Goal: Information Seeking & Learning: Check status

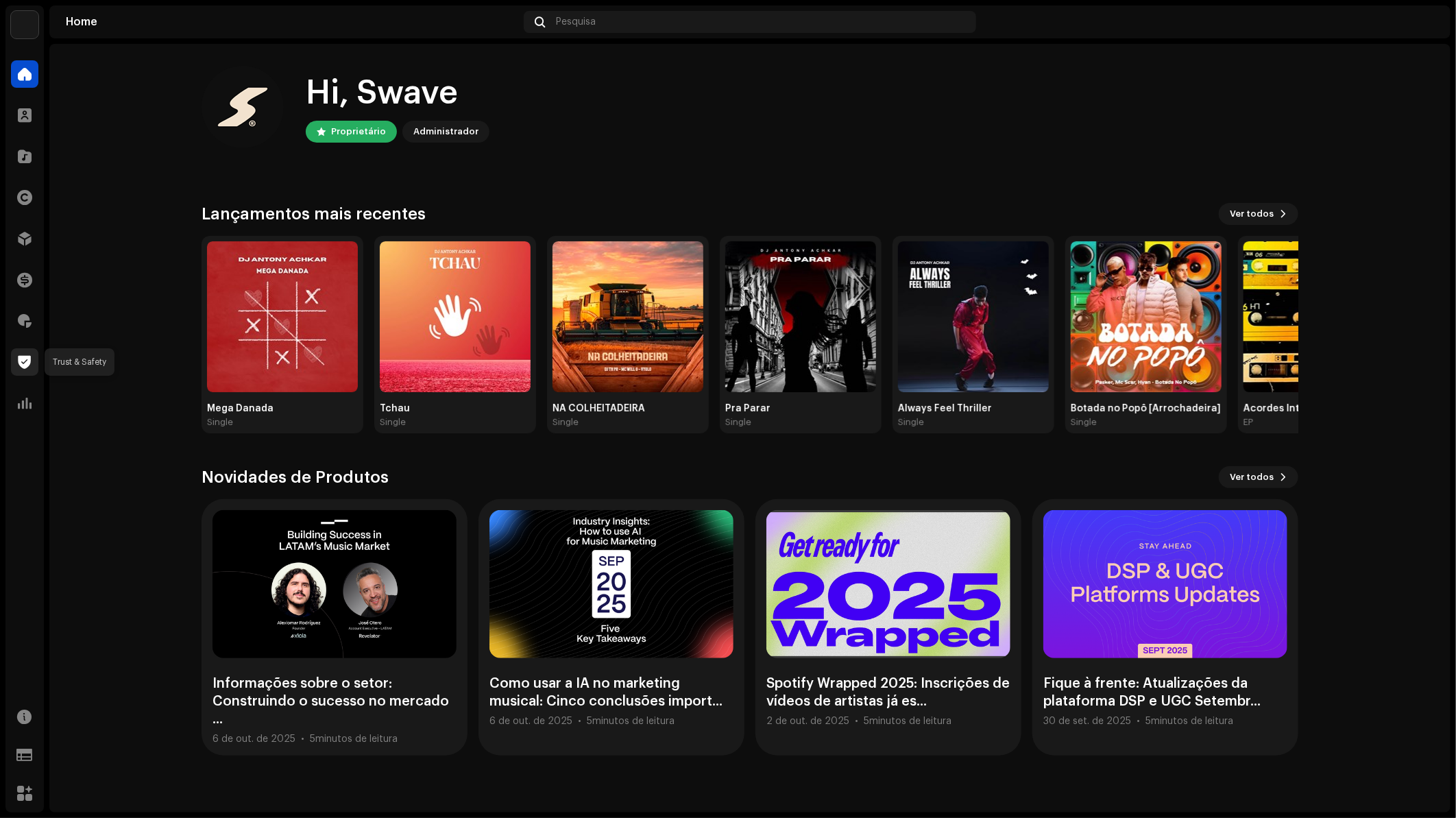
click at [18, 358] on span at bounding box center [24, 361] width 13 height 11
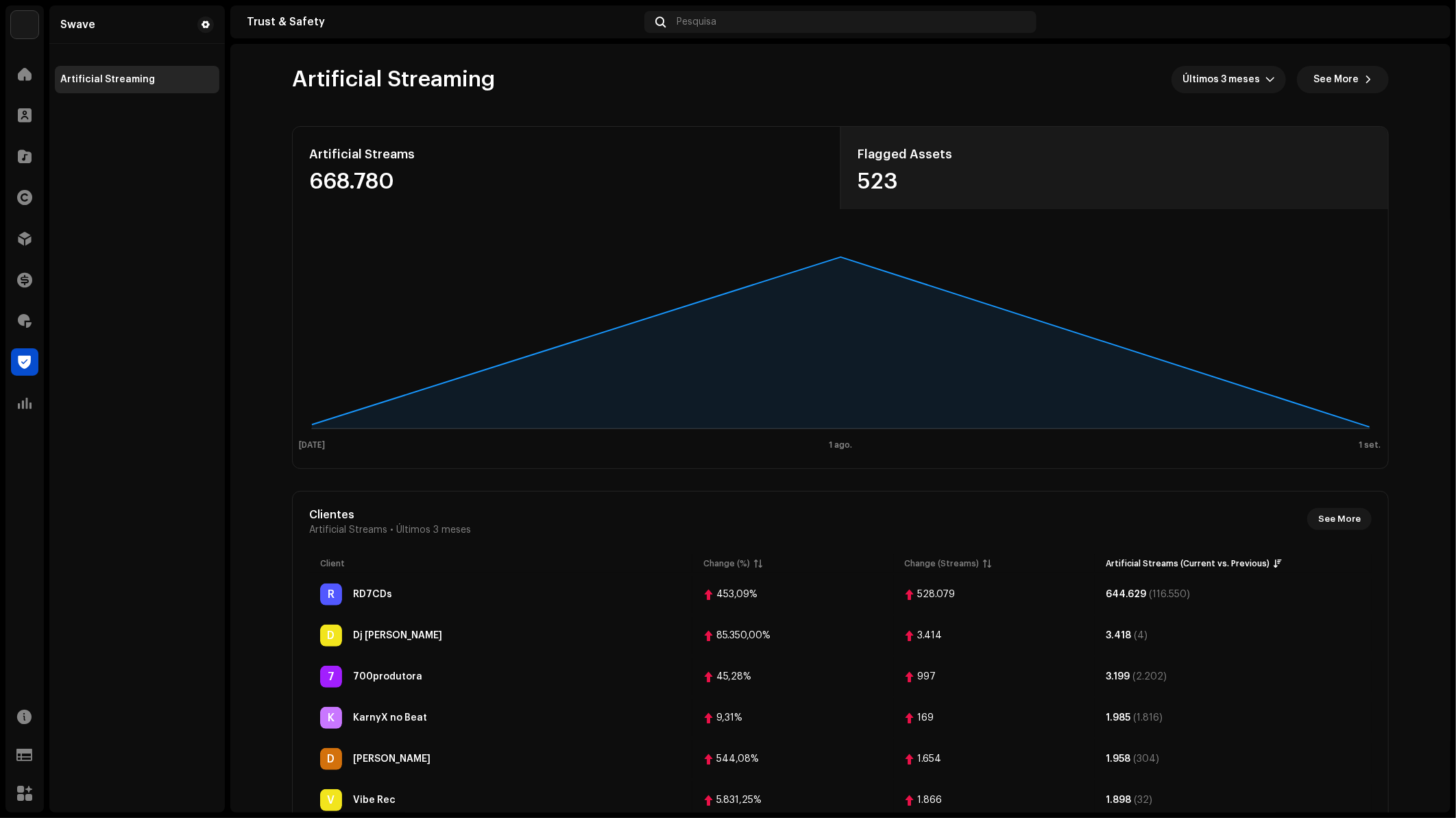
click at [874, 185] on div "523" at bounding box center [1114, 181] width 514 height 22
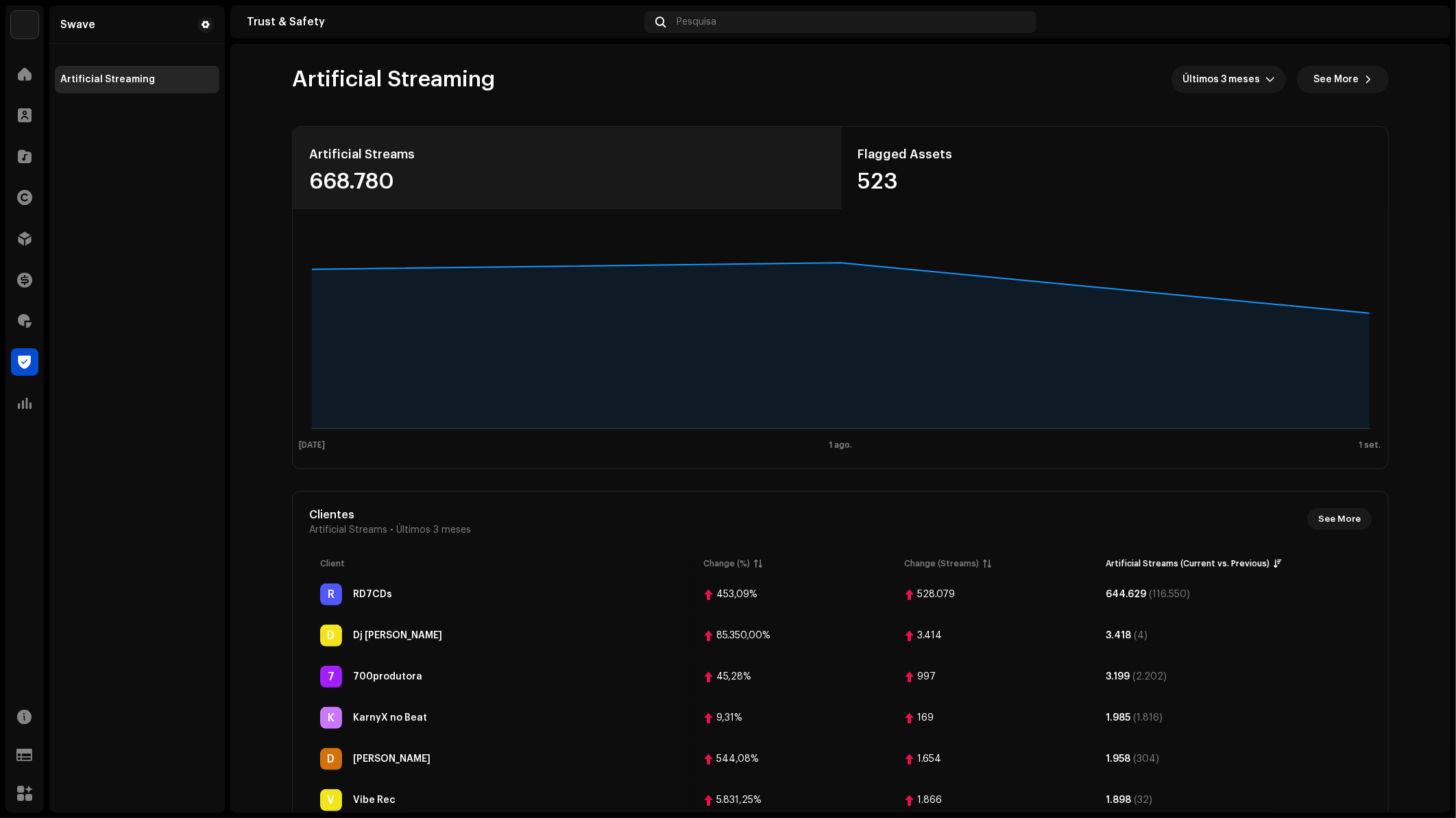
click at [481, 178] on div "668.780" at bounding box center [565, 181] width 514 height 22
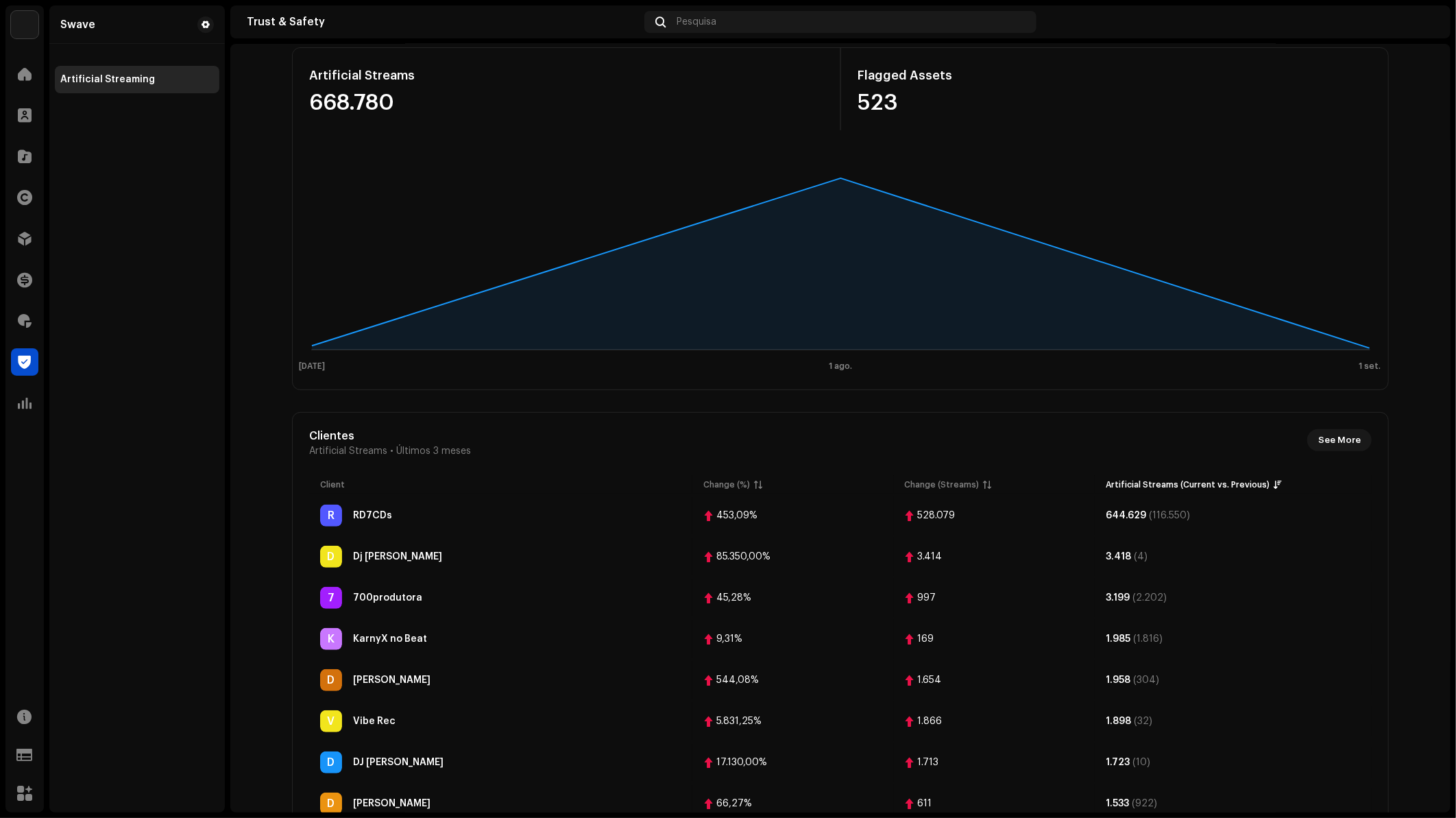
scroll to position [250, 0]
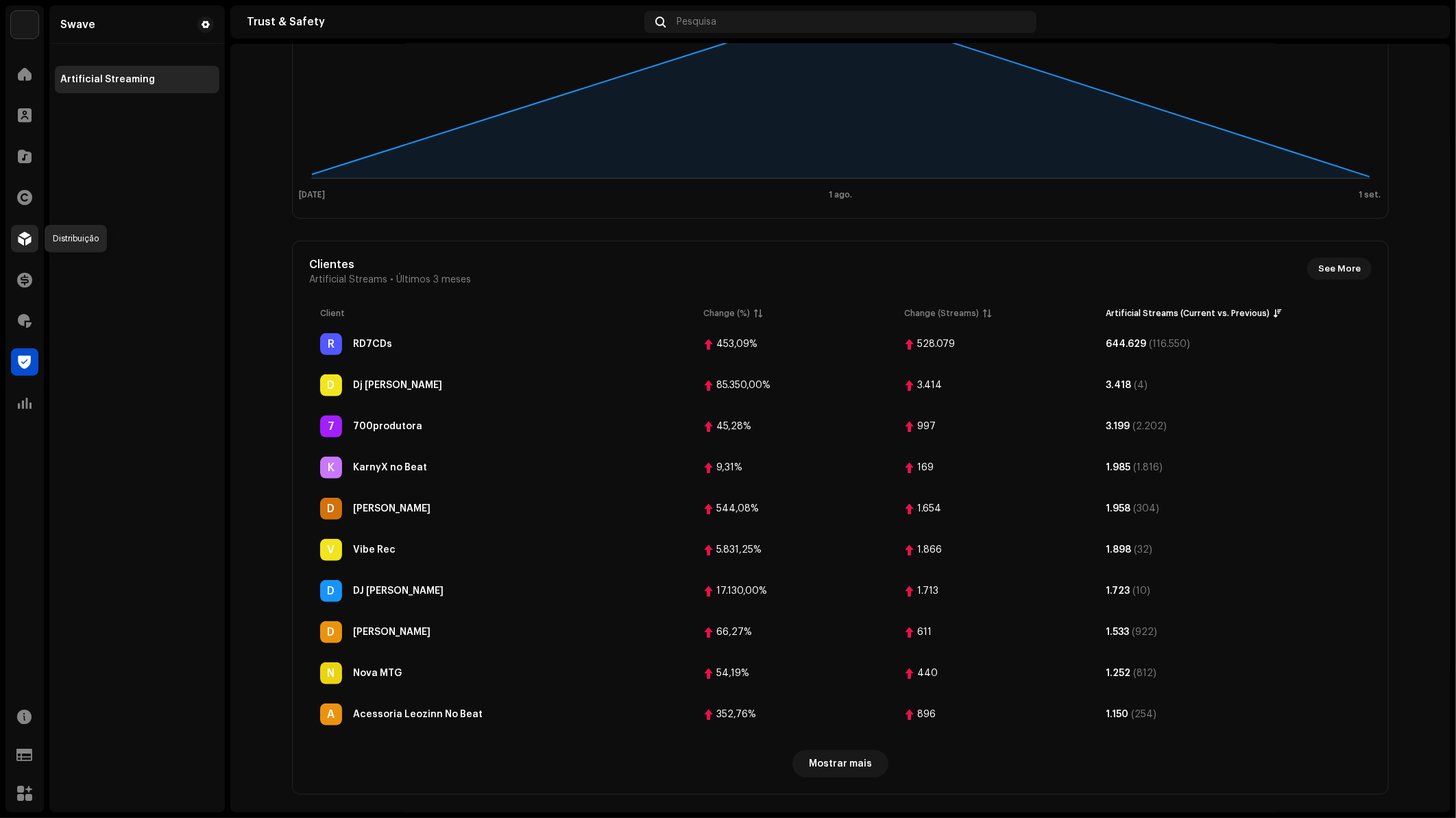
click at [29, 244] on span at bounding box center [25, 238] width 14 height 11
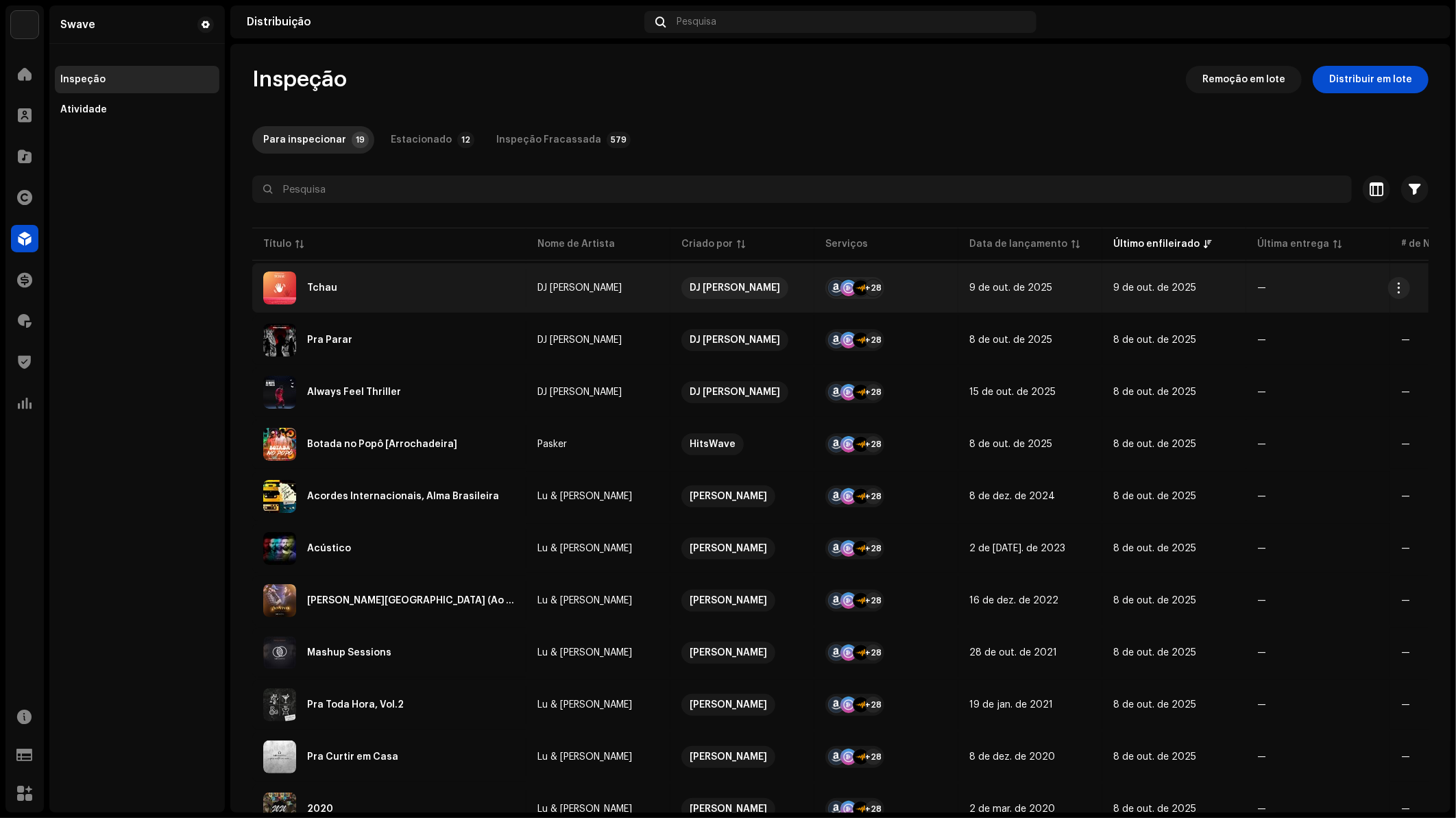
click at [401, 299] on div "Tchau" at bounding box center [389, 288] width 252 height 33
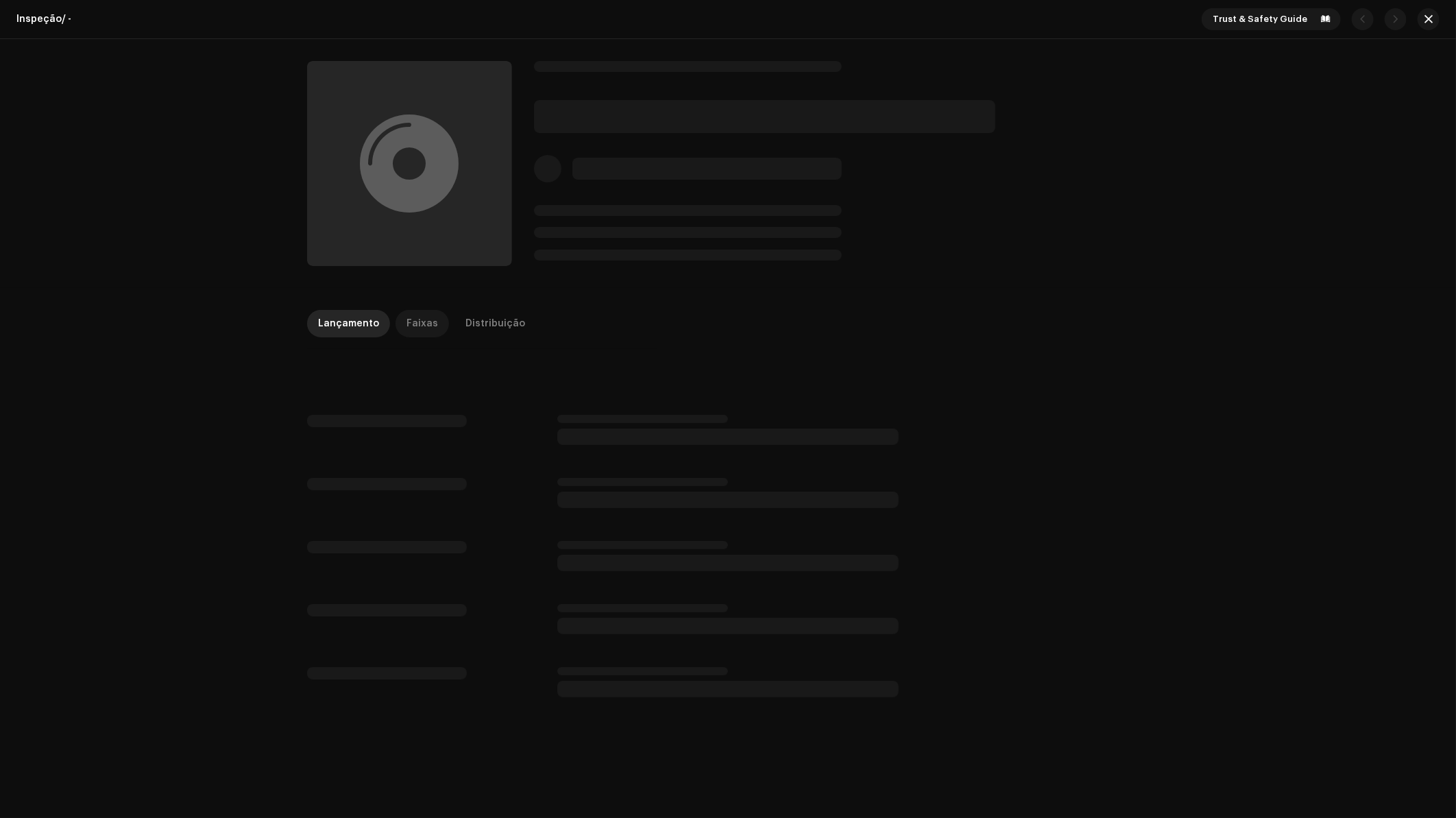
click at [431, 316] on p-tab "Faixas" at bounding box center [422, 323] width 54 height 28
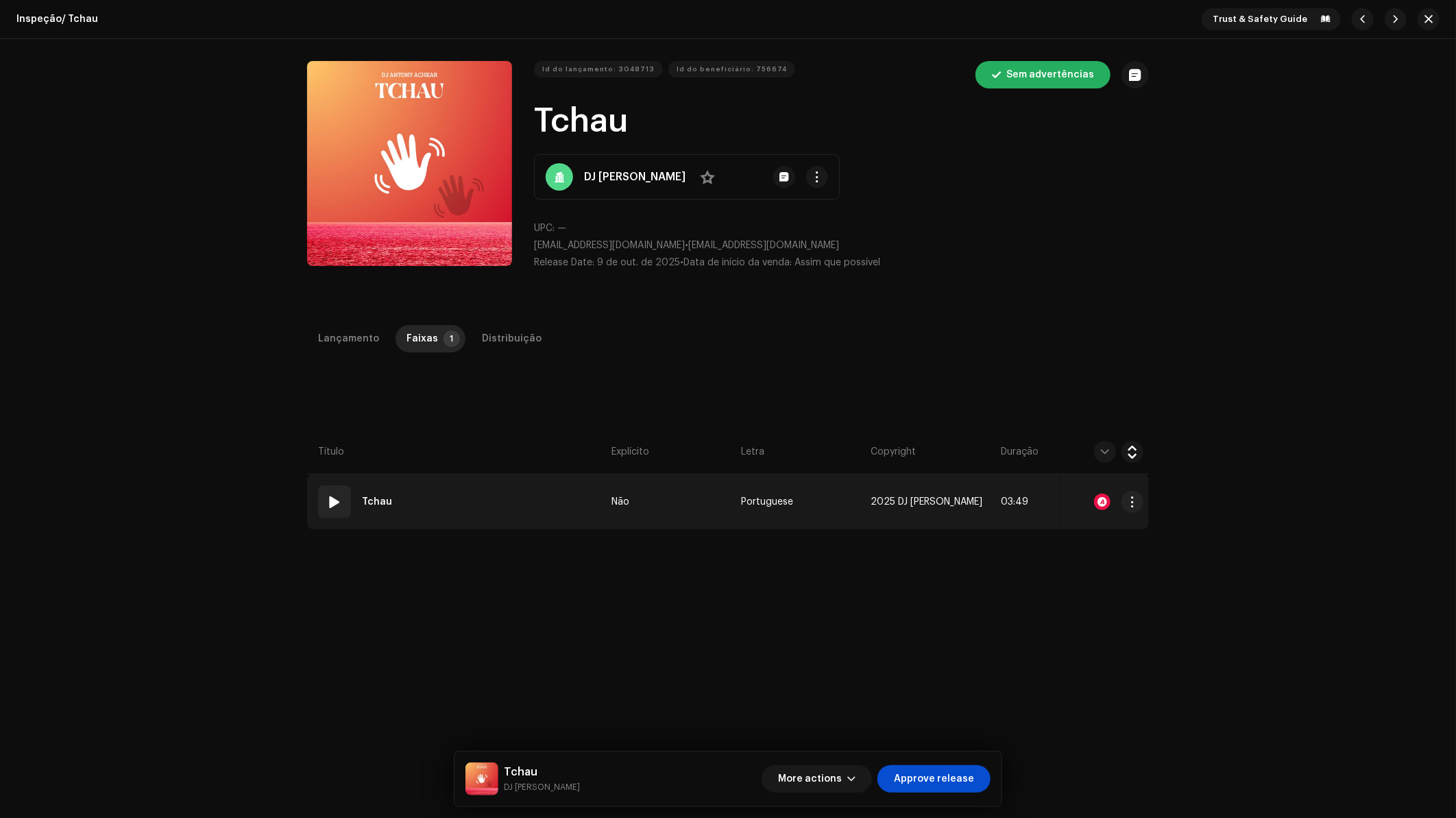
click at [1098, 503] on div at bounding box center [1102, 502] width 16 height 16
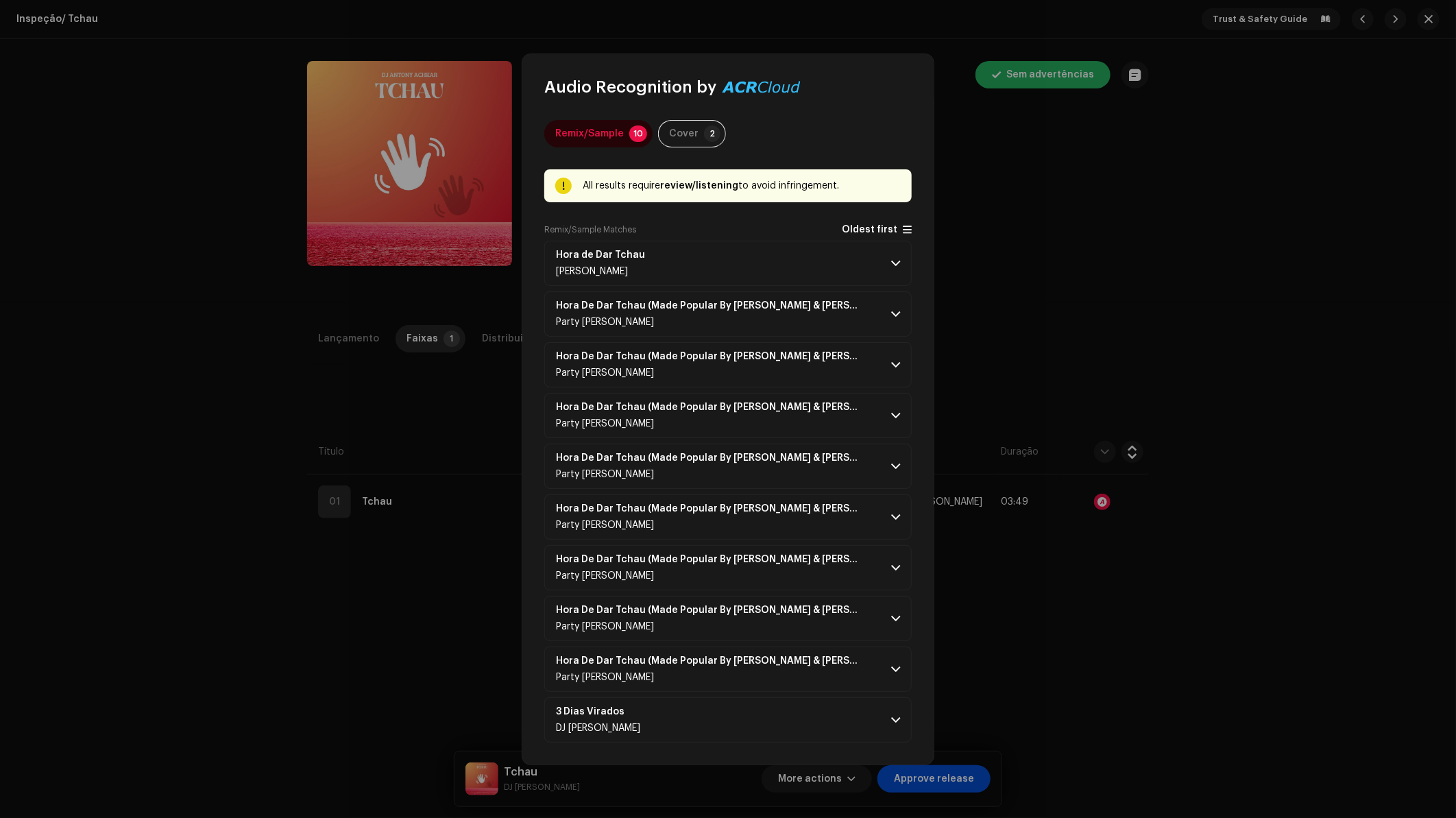
click at [888, 233] on span "Oldest first" at bounding box center [869, 230] width 55 height 10
click at [870, 256] on p-accordion-header "Hora de Dar [PERSON_NAME]" at bounding box center [727, 263] width 367 height 45
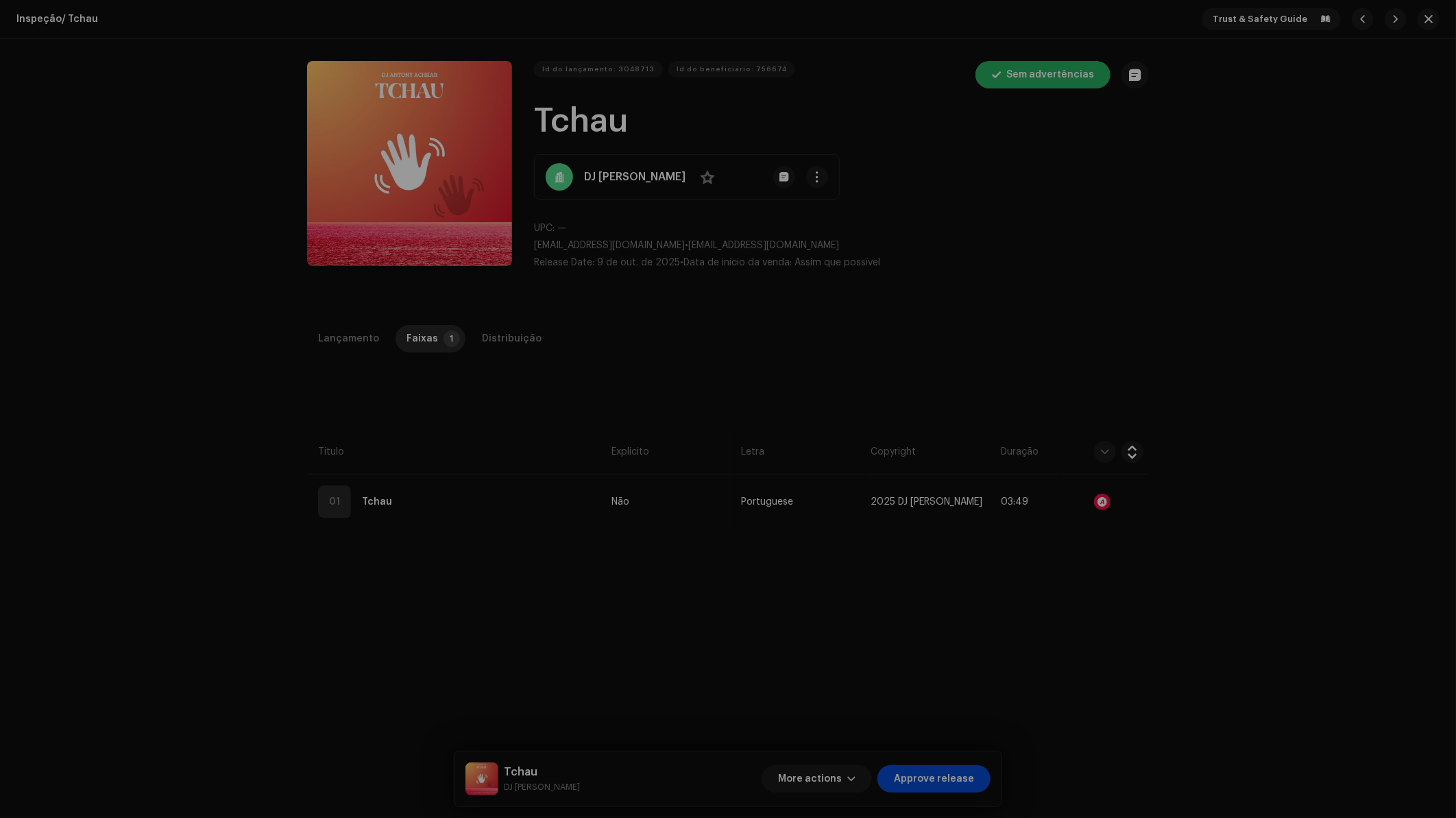
click at [993, 352] on div "Audio Recognition by Remix/Sample 10 Cover 2 All results require review/listeni…" at bounding box center [728, 409] width 1456 height 818
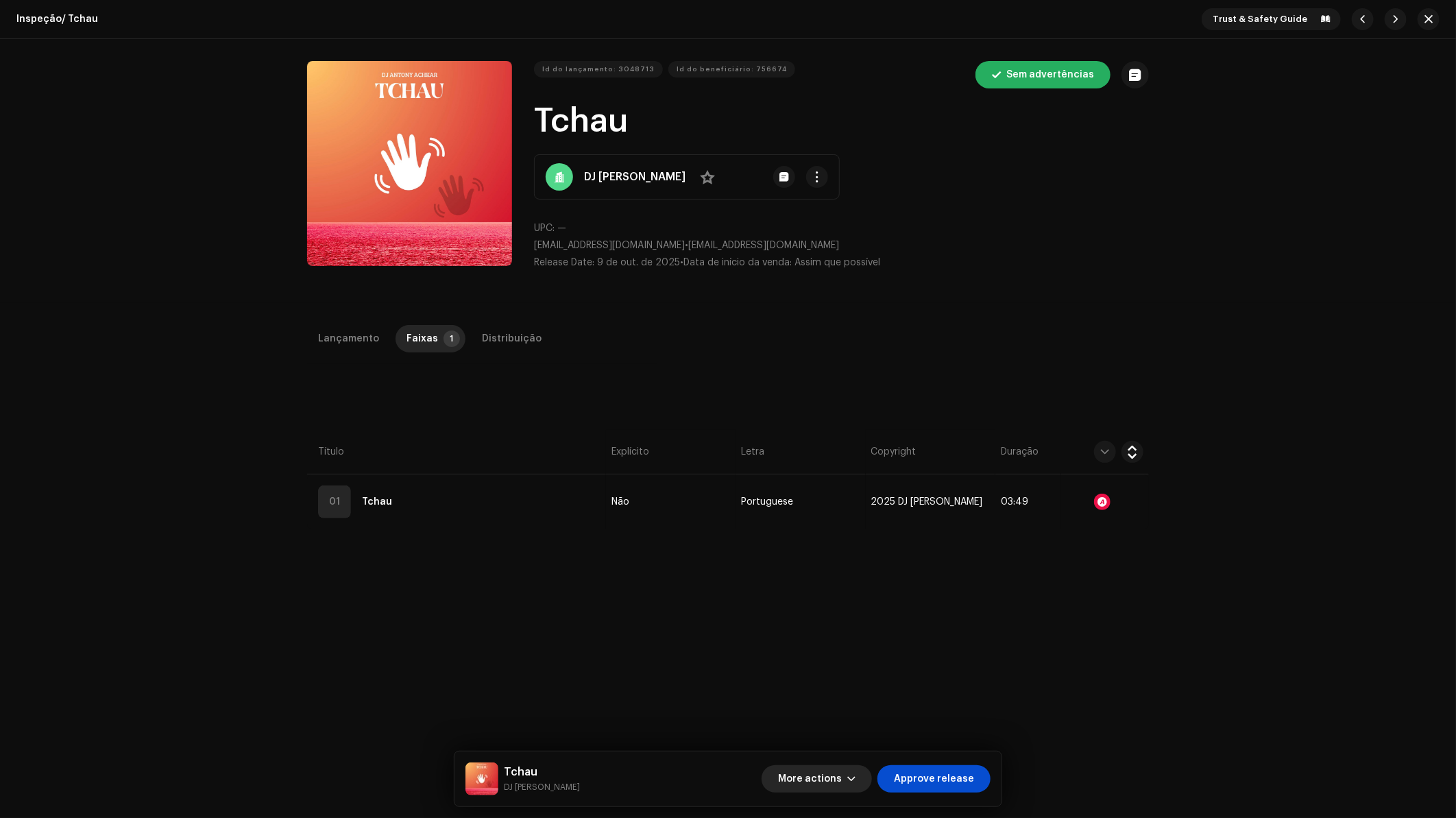
click at [832, 782] on span "More actions" at bounding box center [810, 779] width 64 height 28
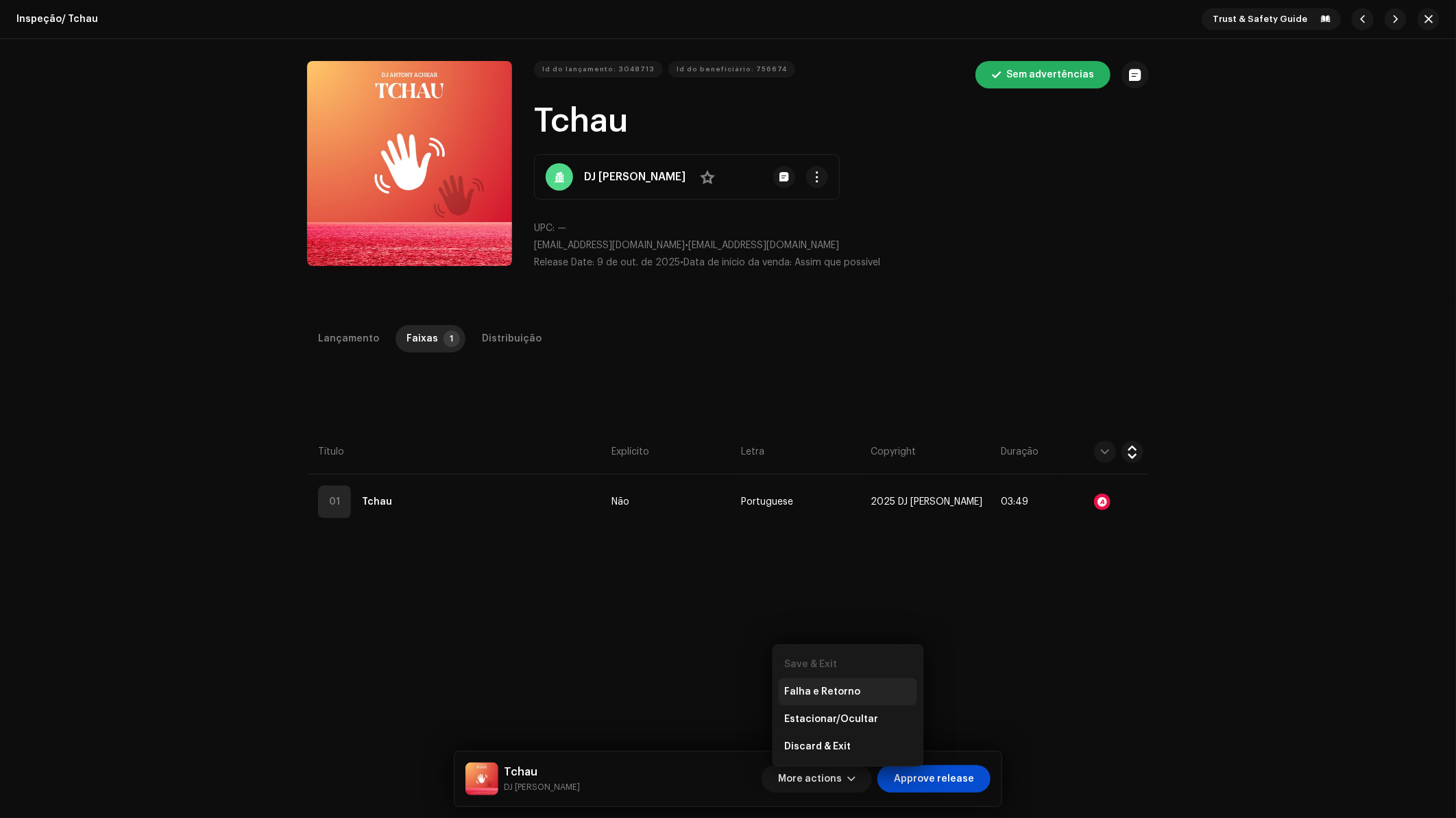
click at [849, 696] on span "Falha e Retorno" at bounding box center [822, 691] width 76 height 11
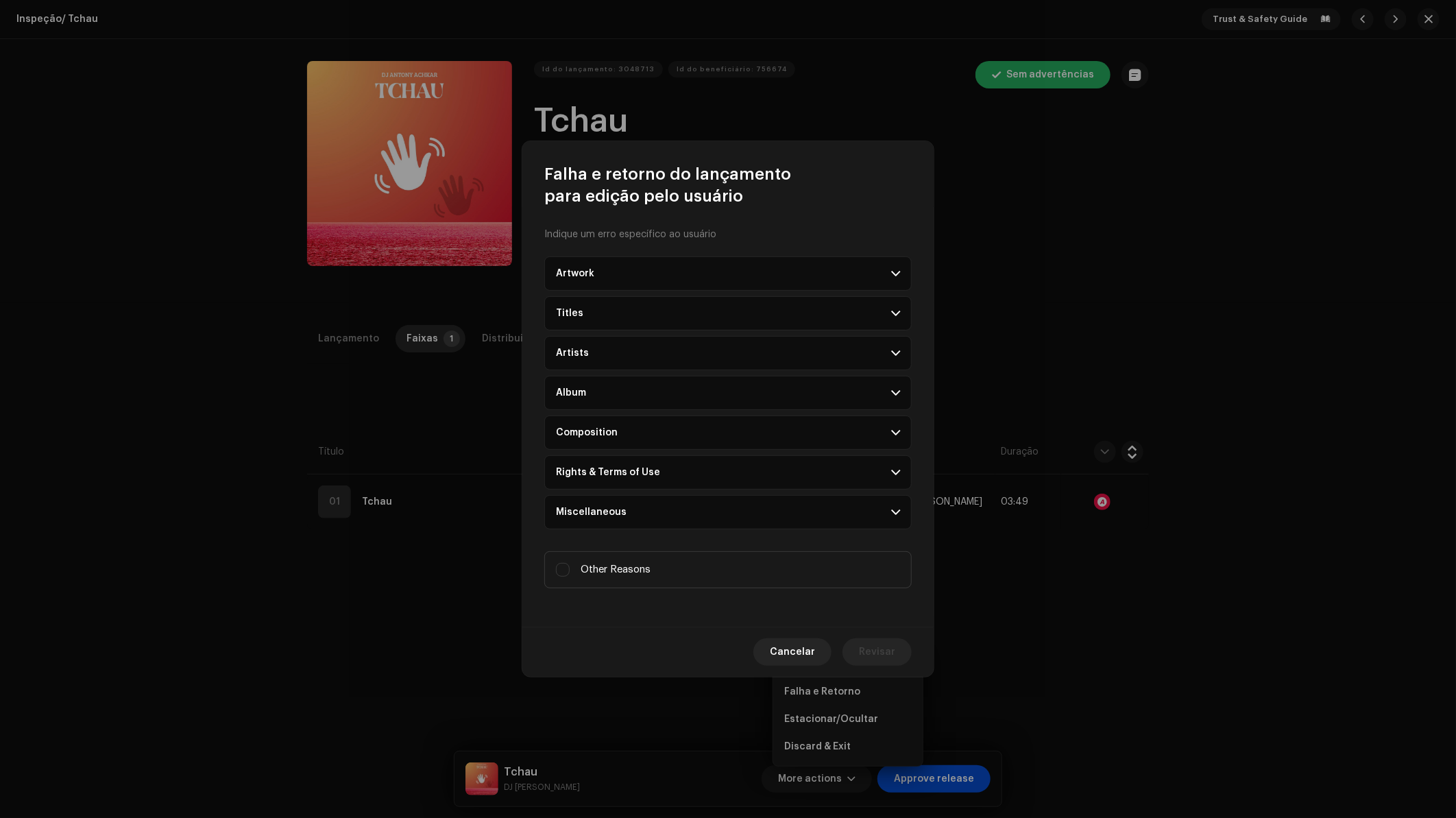
click at [608, 467] on div "Rights & Terms of Use" at bounding box center [608, 472] width 104 height 11
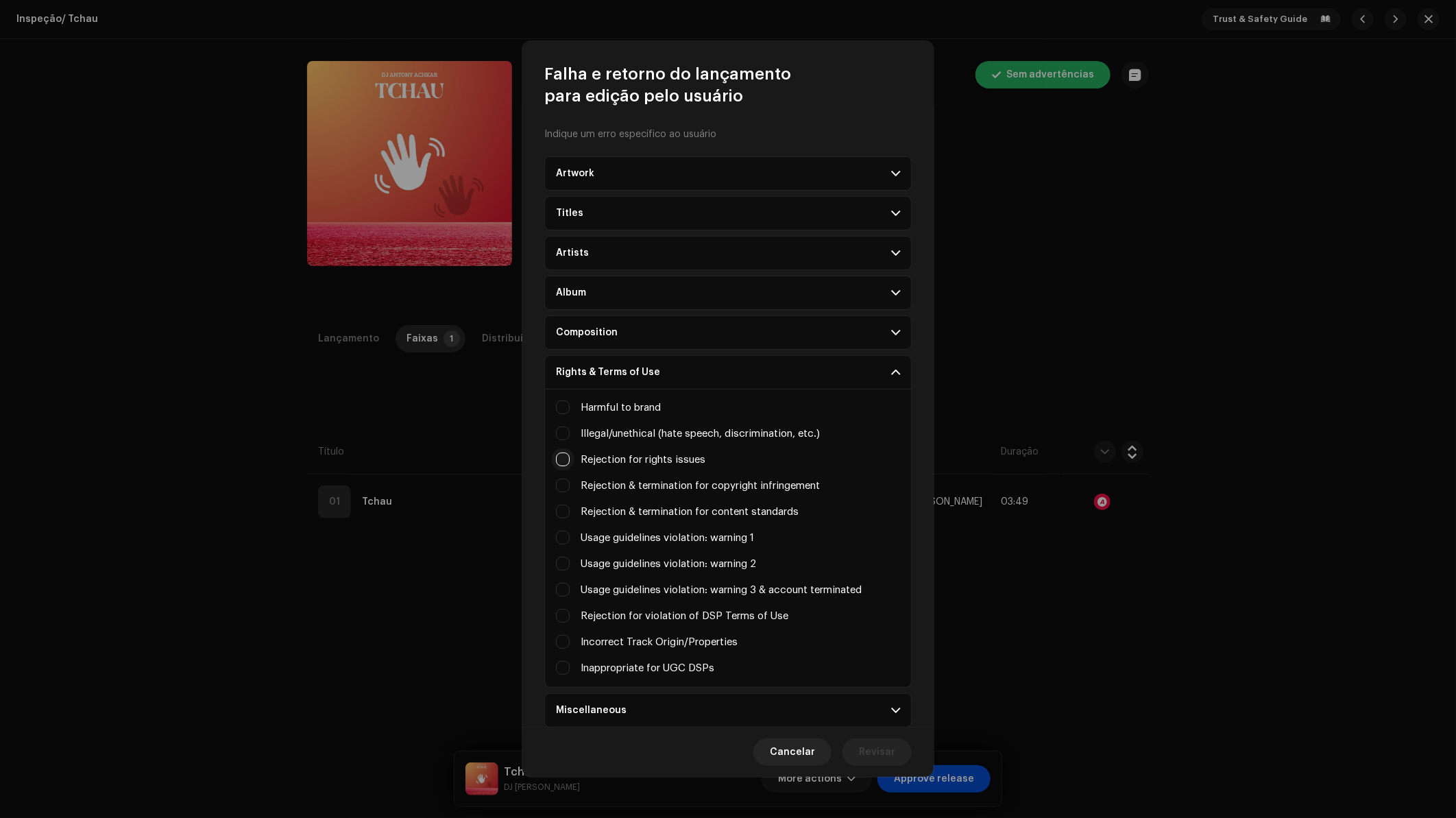
click at [559, 456] on input "Irrelevant / excessive information" at bounding box center [563, 459] width 14 height 14
checkbox input "true"
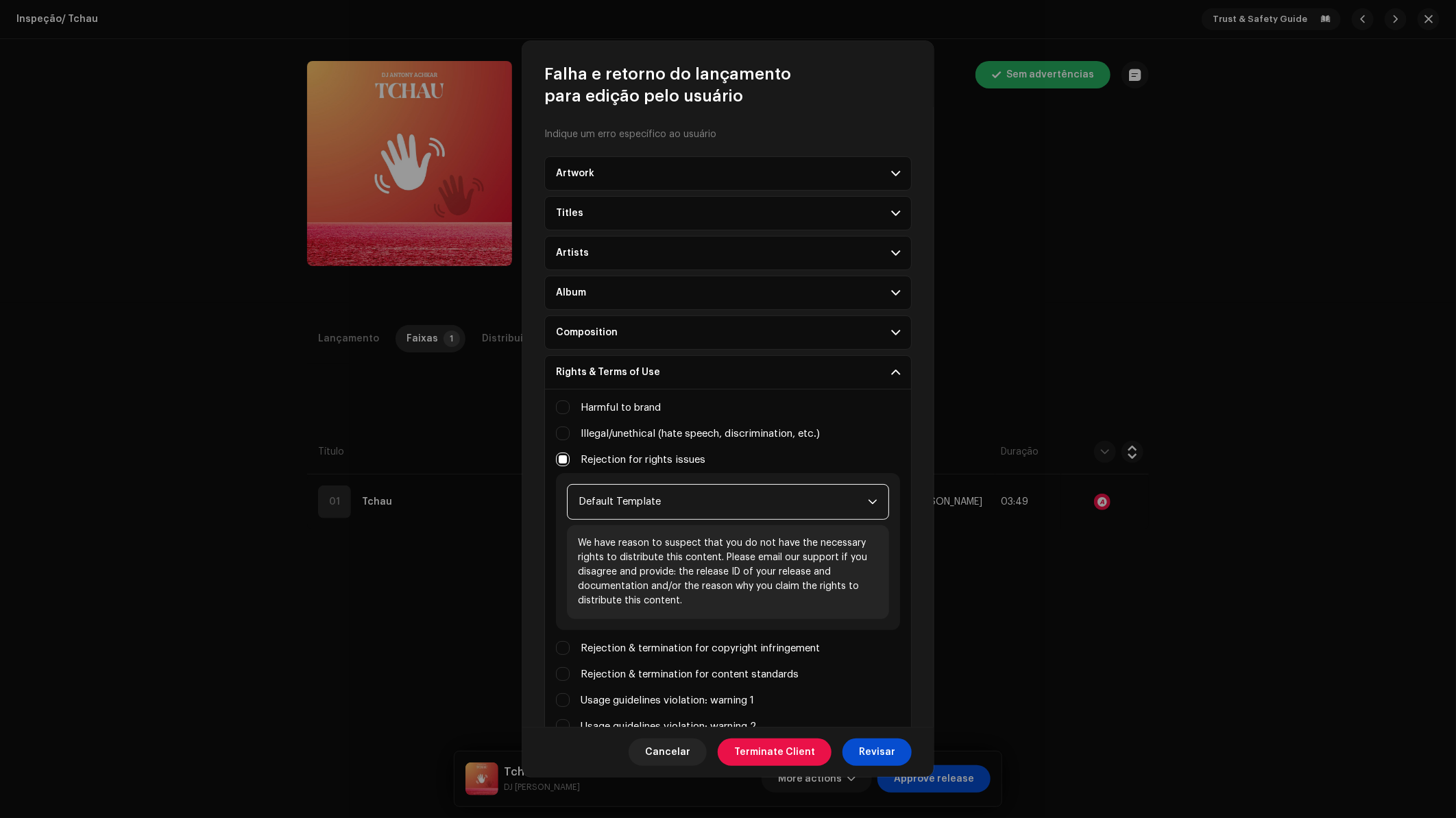
click at [640, 495] on span "Default Template" at bounding box center [723, 502] width 289 height 35
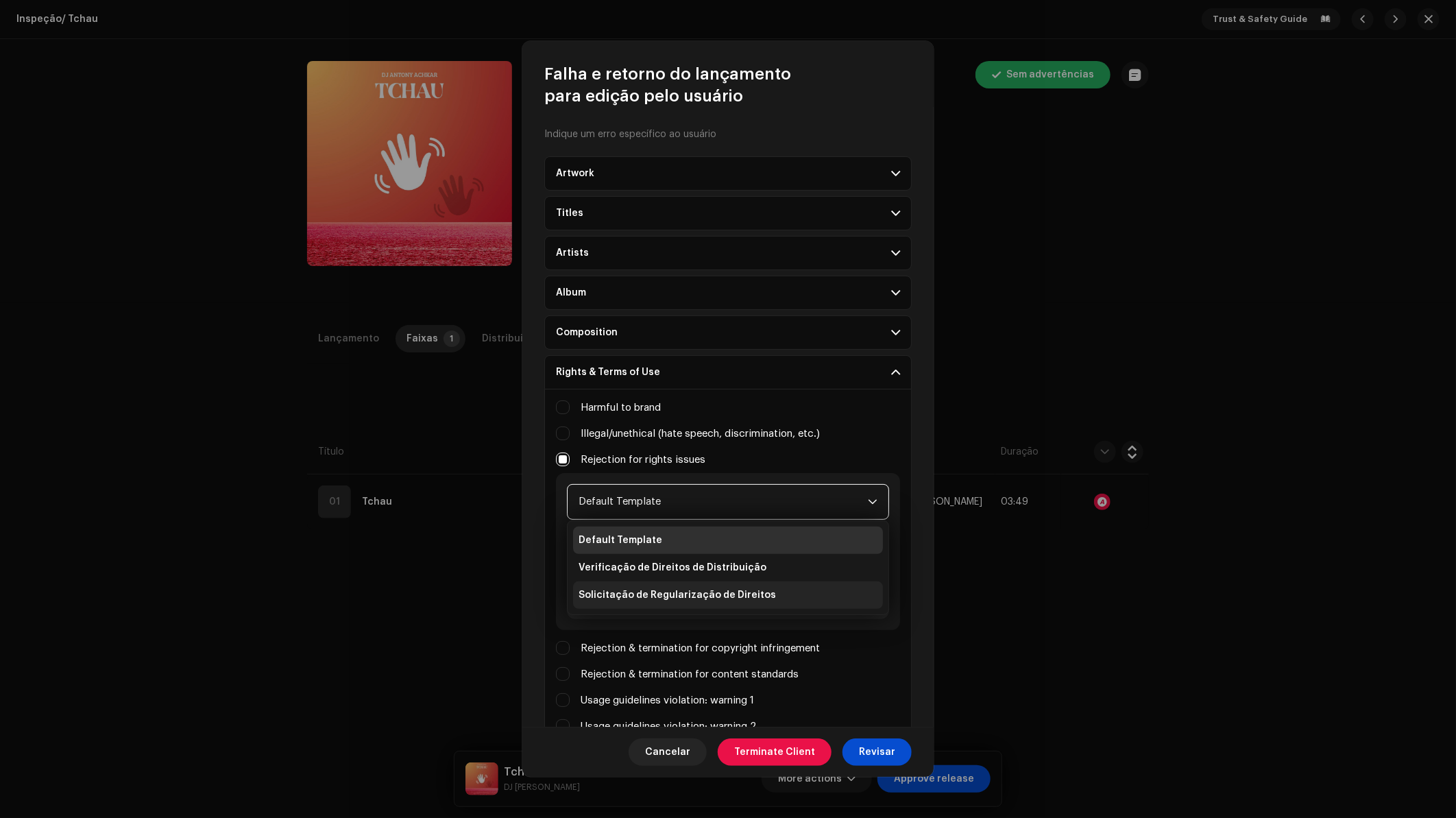
drag, startPoint x: 647, startPoint y: 566, endPoint x: 663, endPoint y: 572, distance: 17.1
click at [647, 566] on span "Verificação de Direitos de Distribuição" at bounding box center [672, 567] width 188 height 14
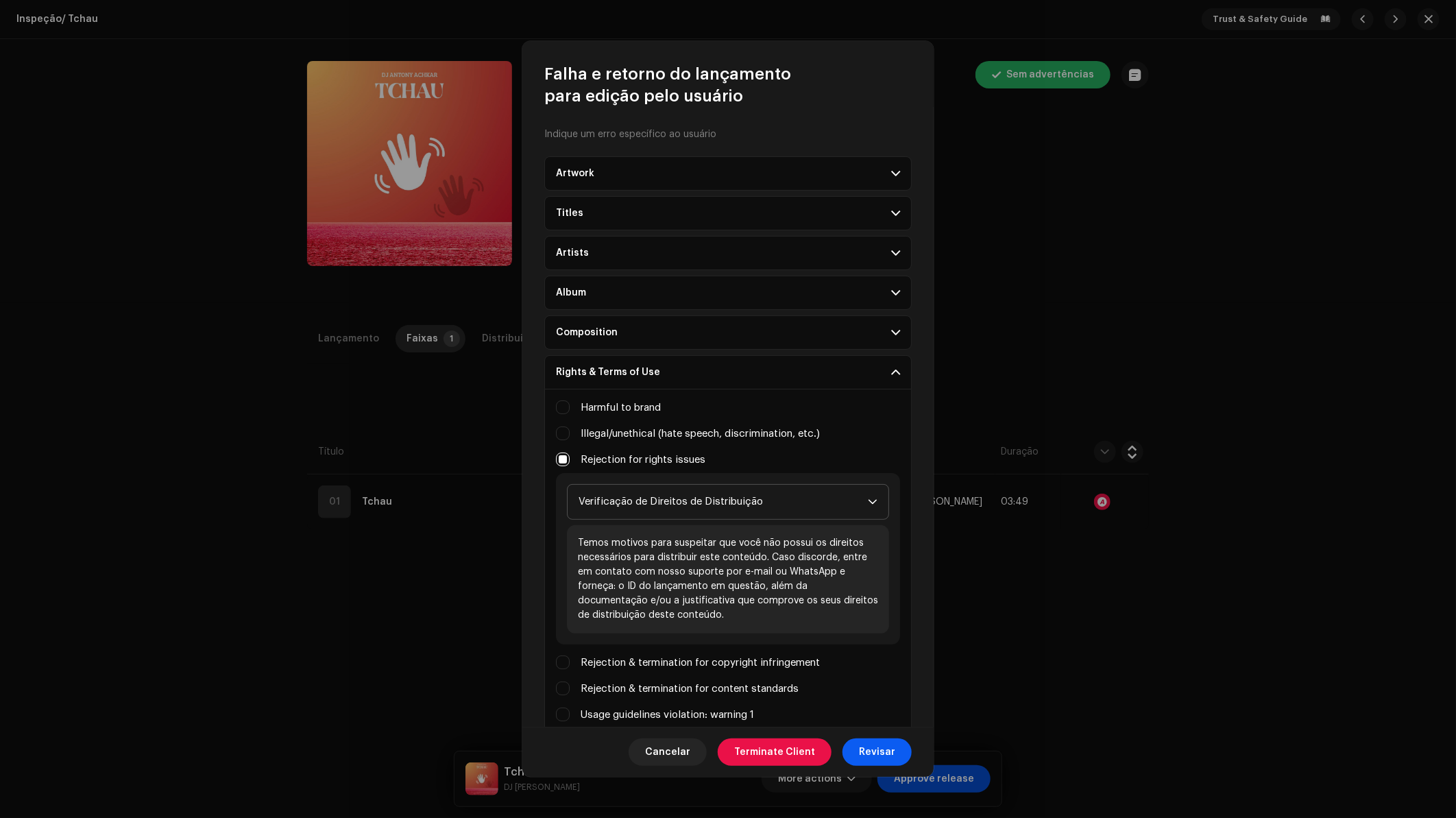
click at [874, 751] on span "Revisar" at bounding box center [877, 752] width 36 height 28
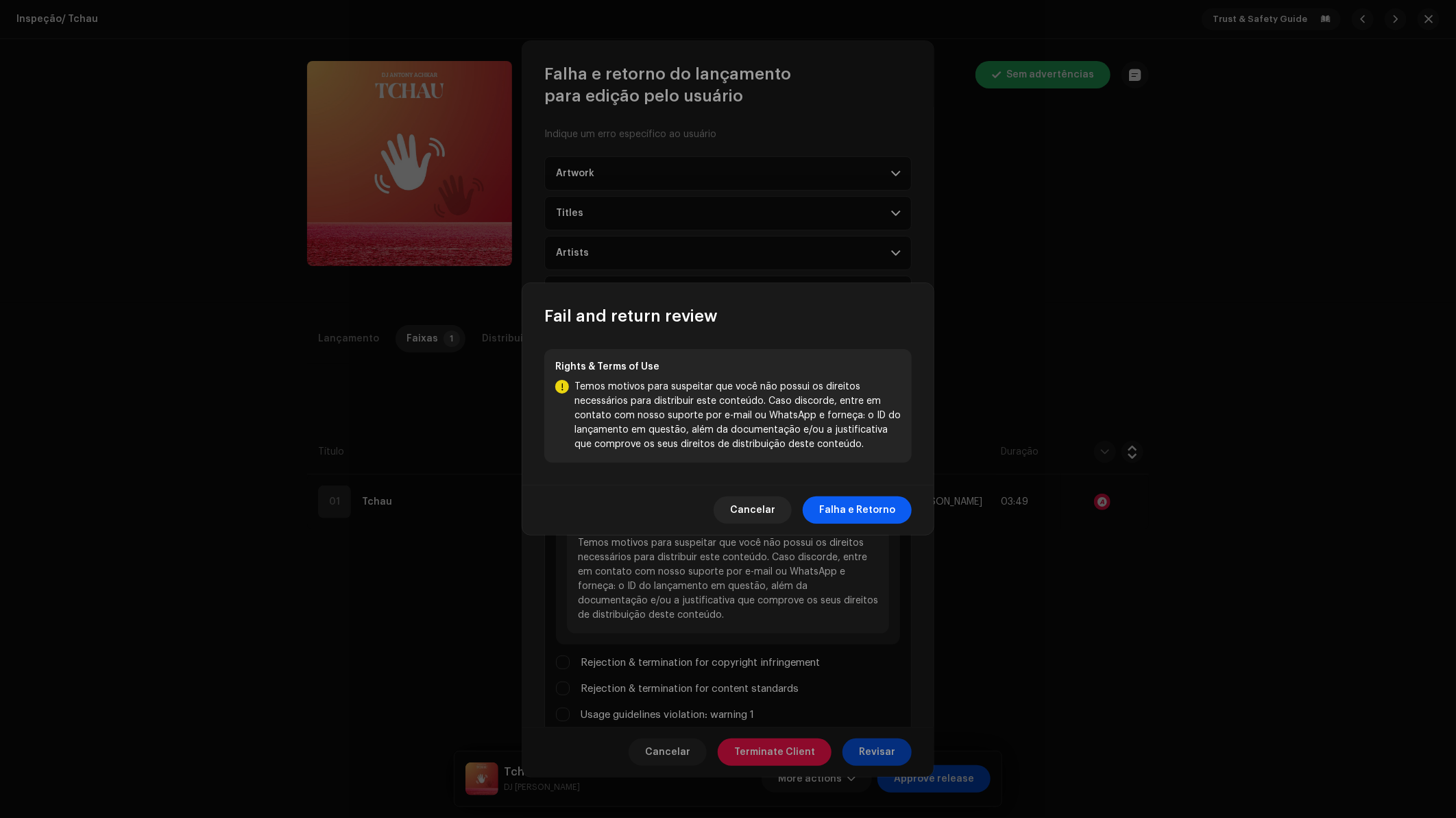
click at [849, 514] on span "Falha e Retorno" at bounding box center [857, 510] width 76 height 28
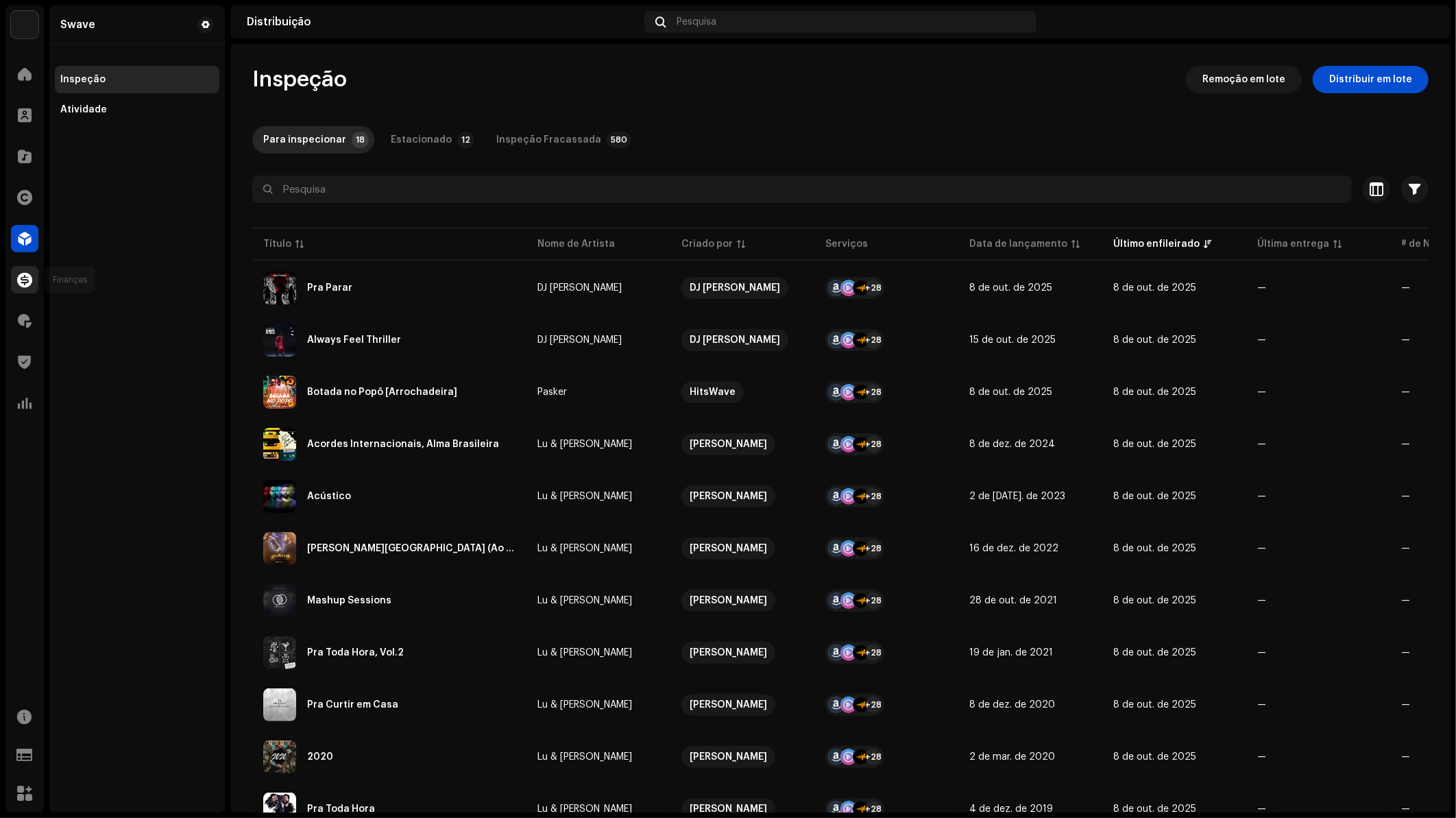
click at [33, 272] on div at bounding box center [25, 280] width 28 height 28
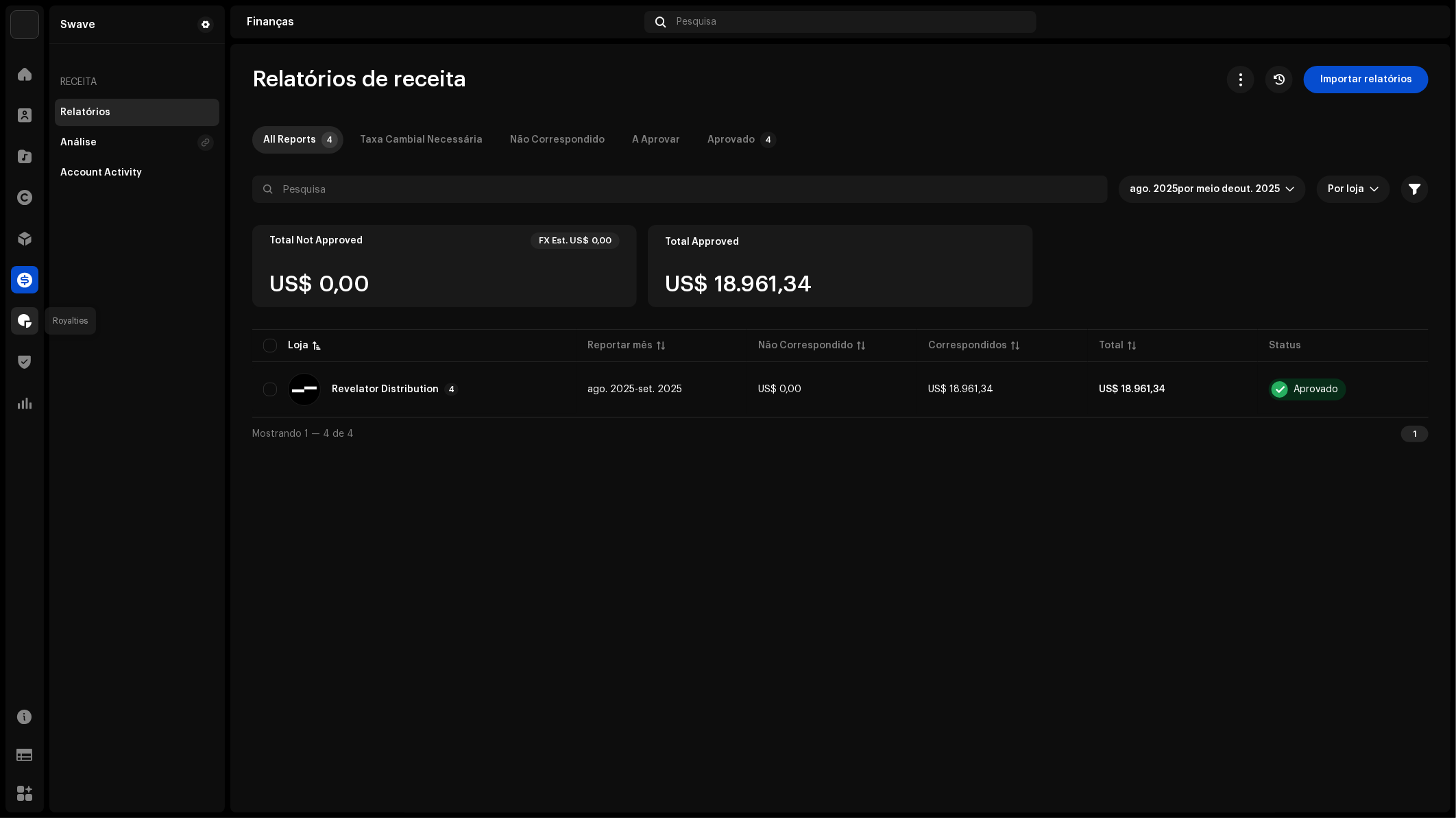
click at [26, 325] on span at bounding box center [25, 321] width 14 height 11
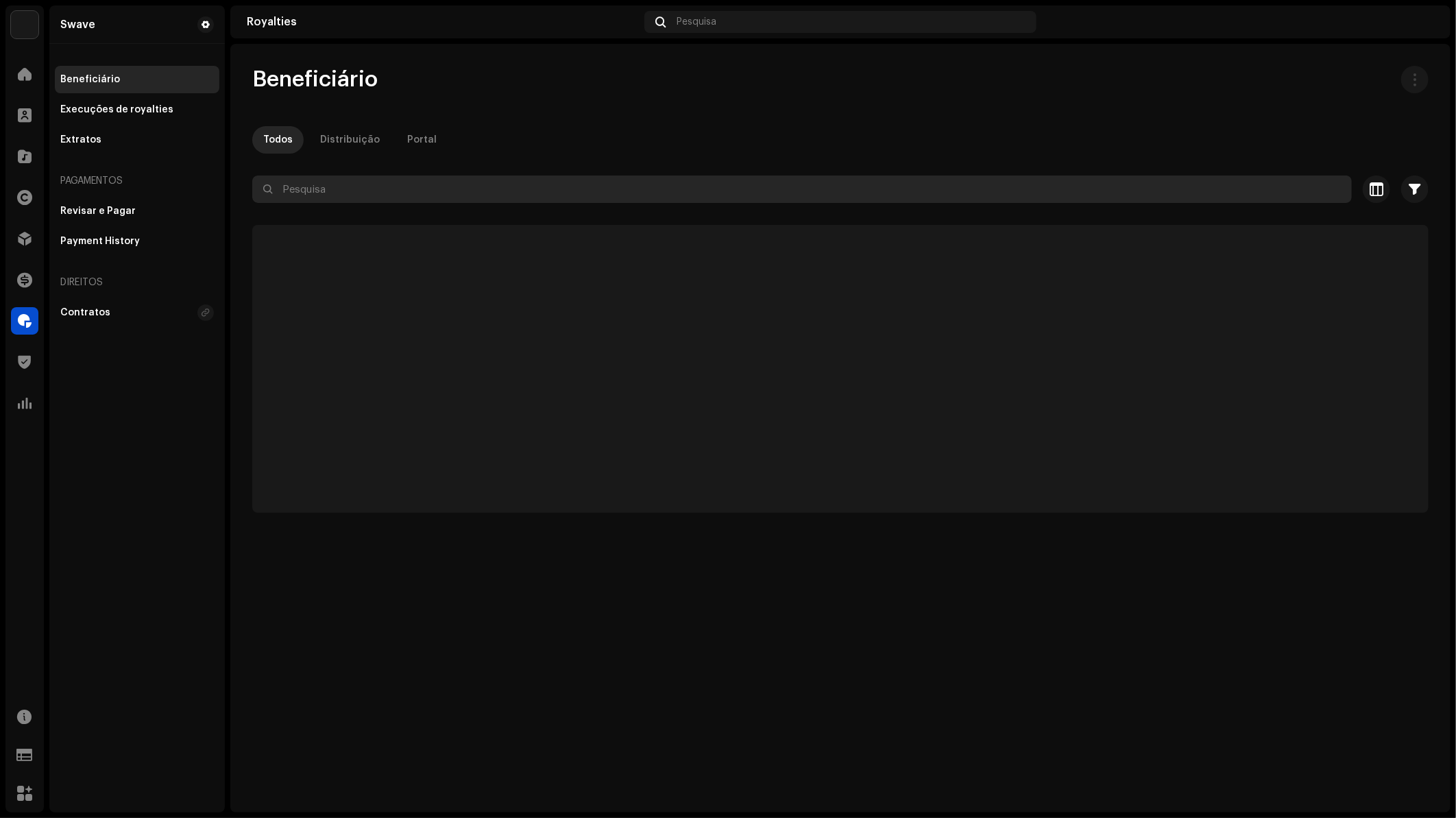
click at [399, 192] on input "text" at bounding box center [801, 189] width 1099 height 28
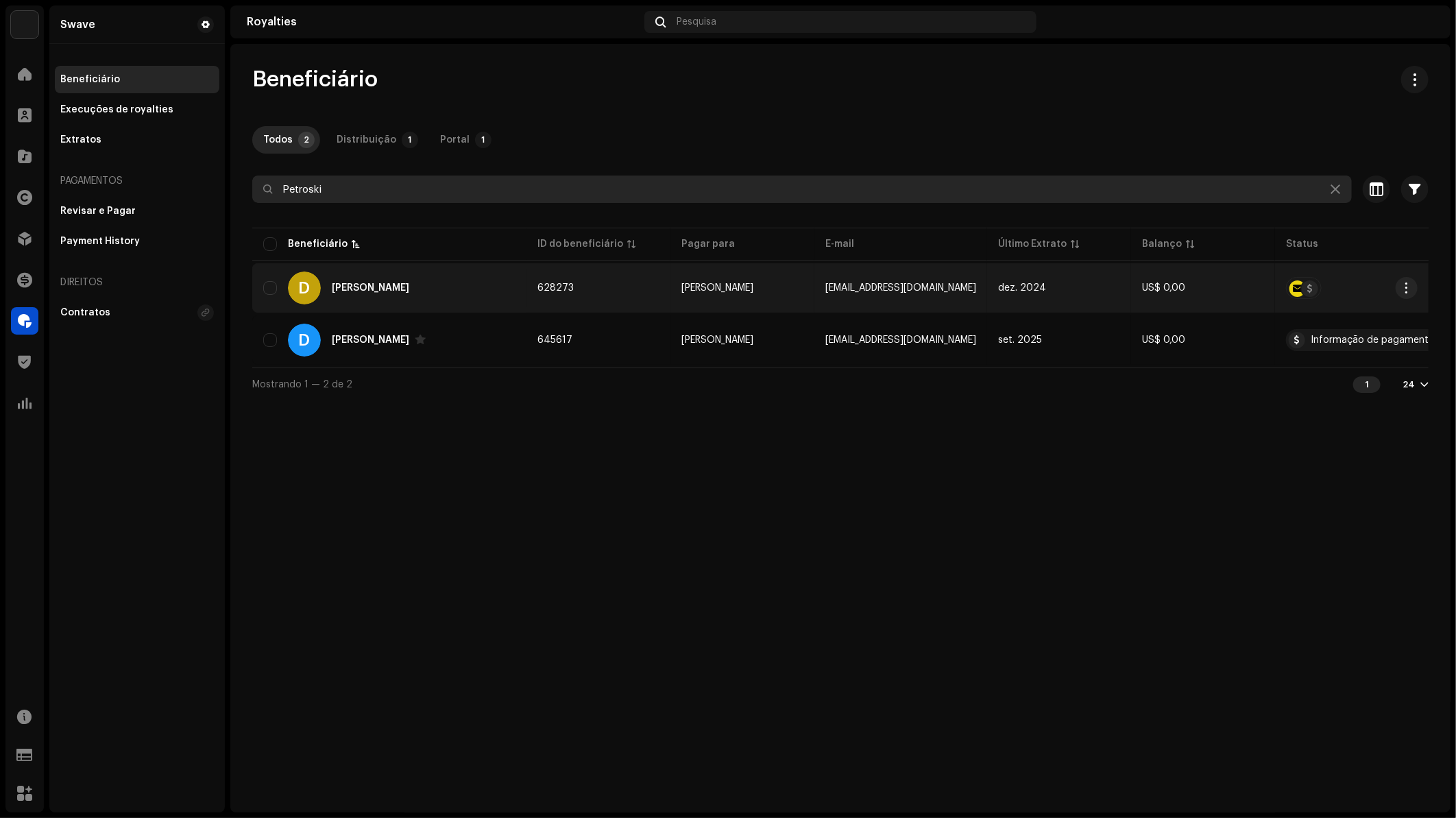
type input "Petroski"
click at [356, 289] on div "[PERSON_NAME]" at bounding box center [371, 287] width 78 height 10
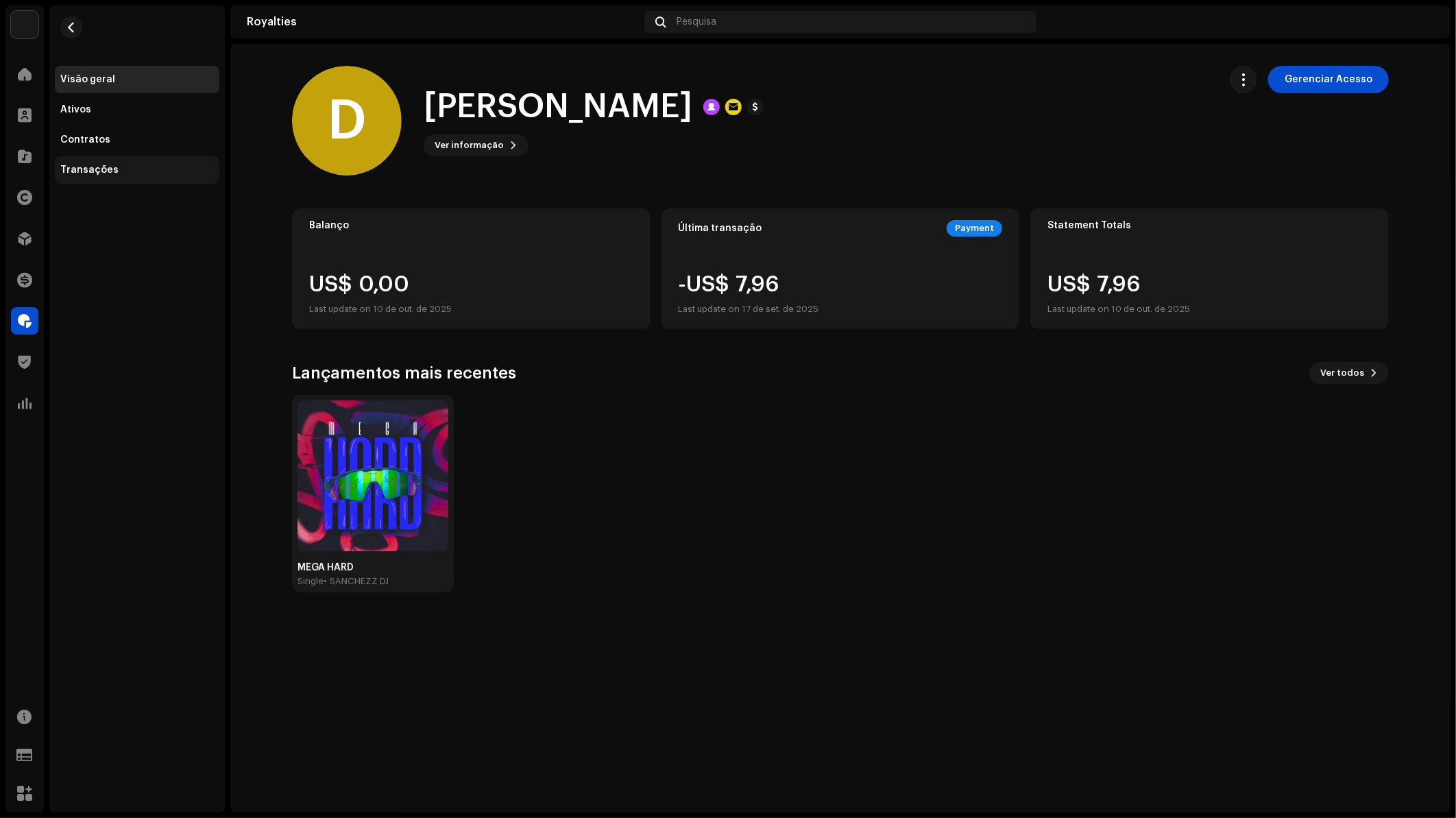
click at [160, 161] on div "Transações" at bounding box center [137, 170] width 164 height 28
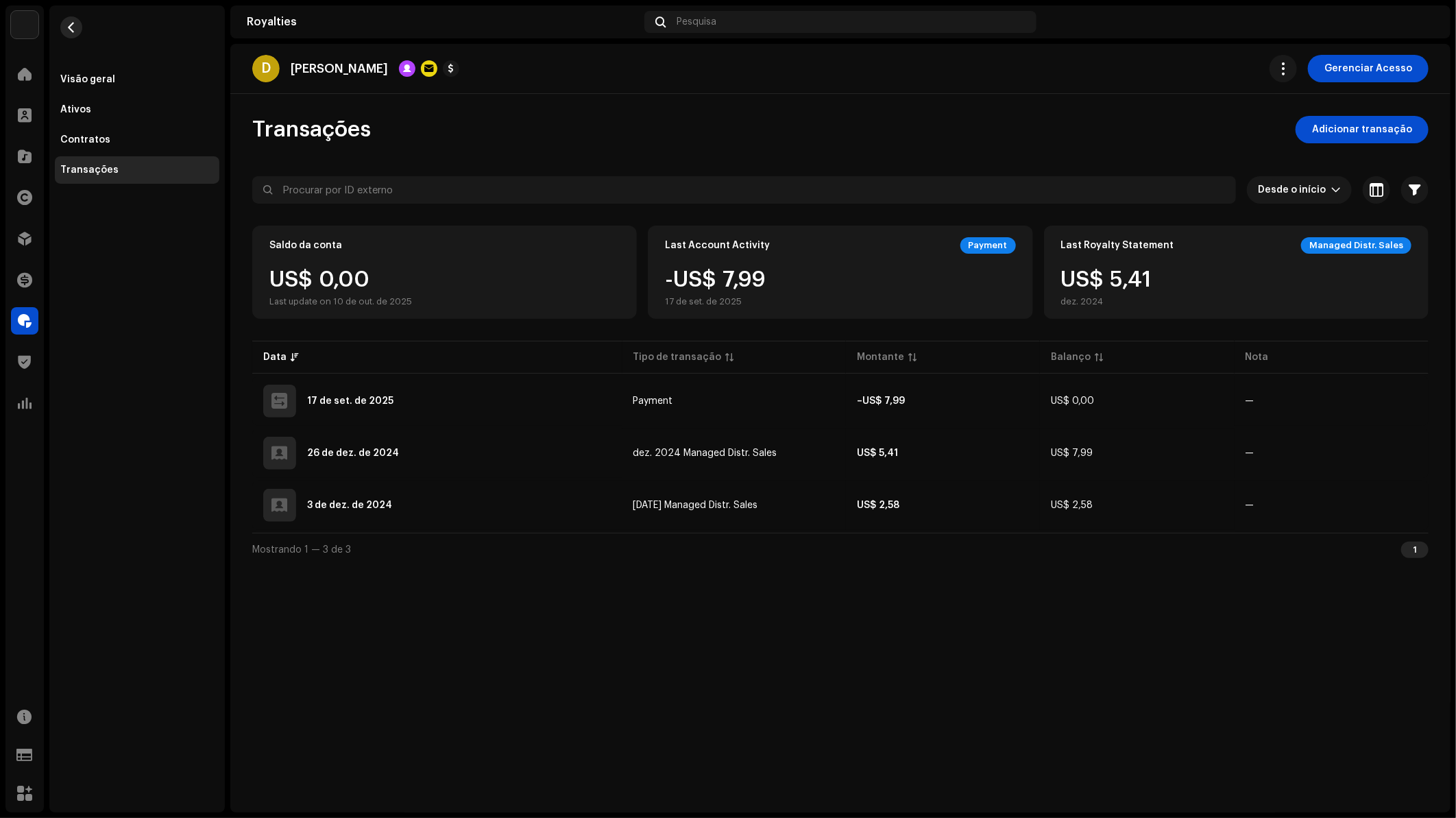
click at [71, 25] on span "button" at bounding box center [72, 27] width 10 height 11
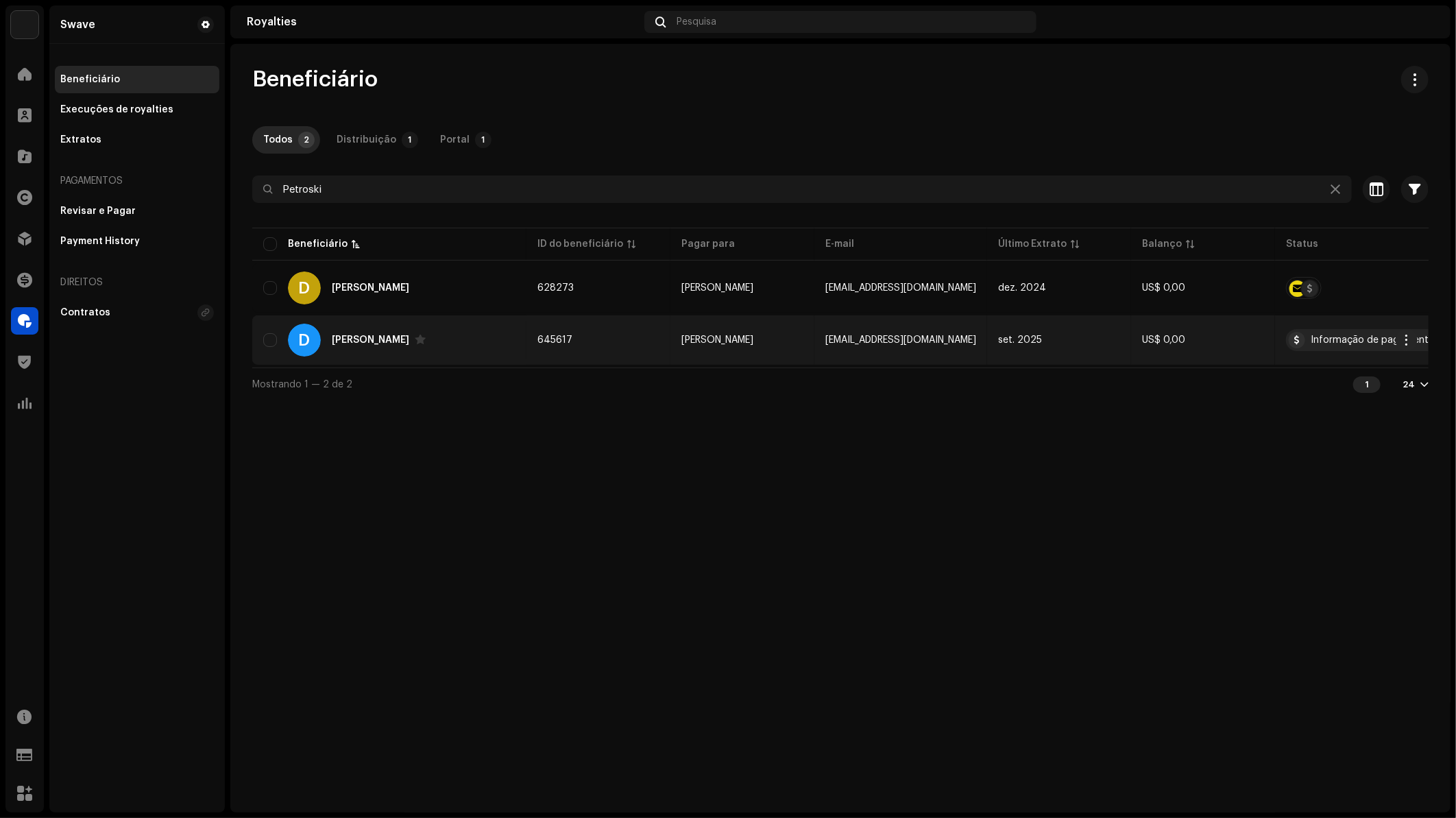
click at [371, 341] on div "[PERSON_NAME]" at bounding box center [371, 340] width 78 height 10
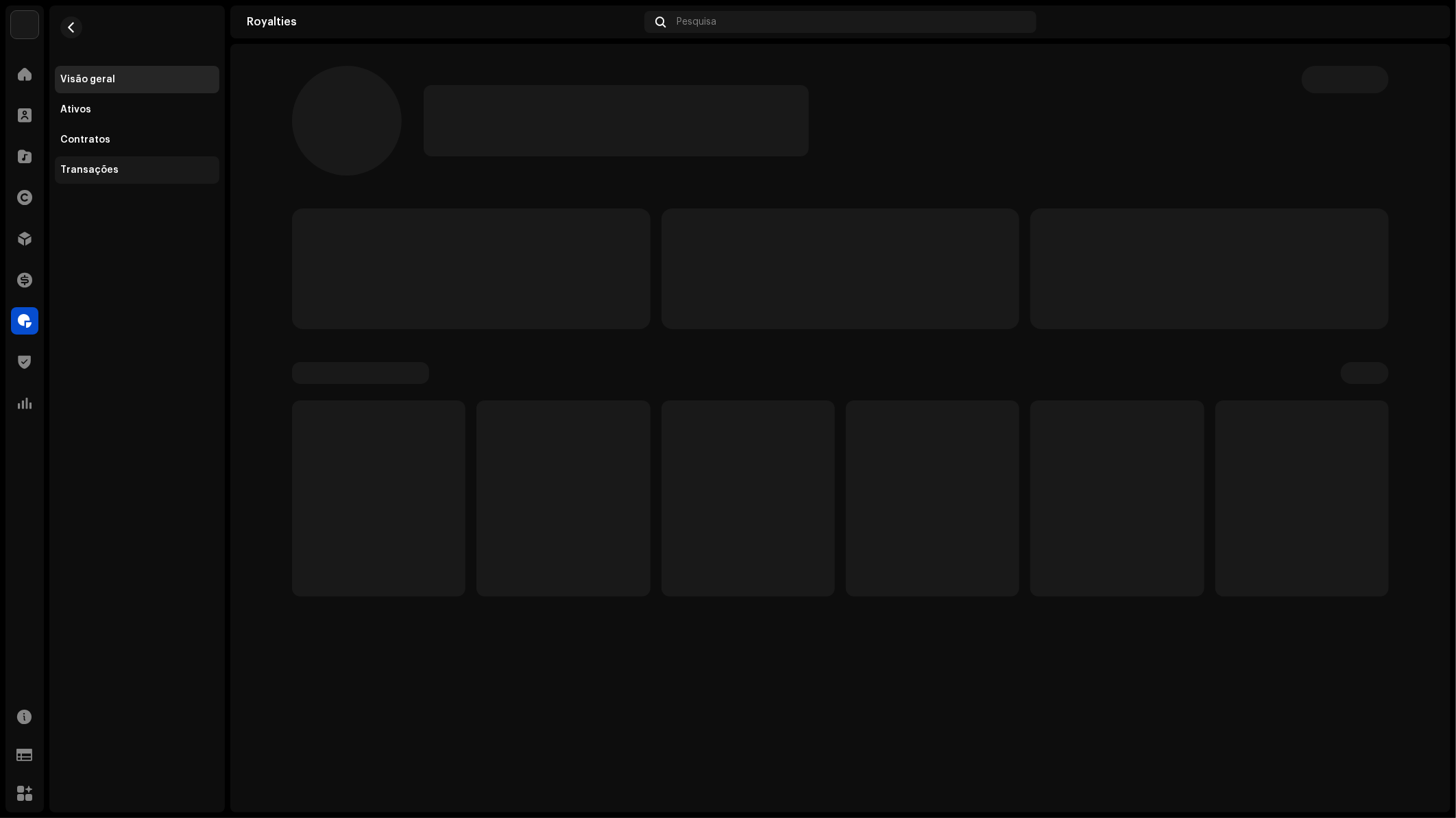
click at [137, 164] on div "Transações" at bounding box center [137, 169] width 154 height 11
